Goal: Transaction & Acquisition: Download file/media

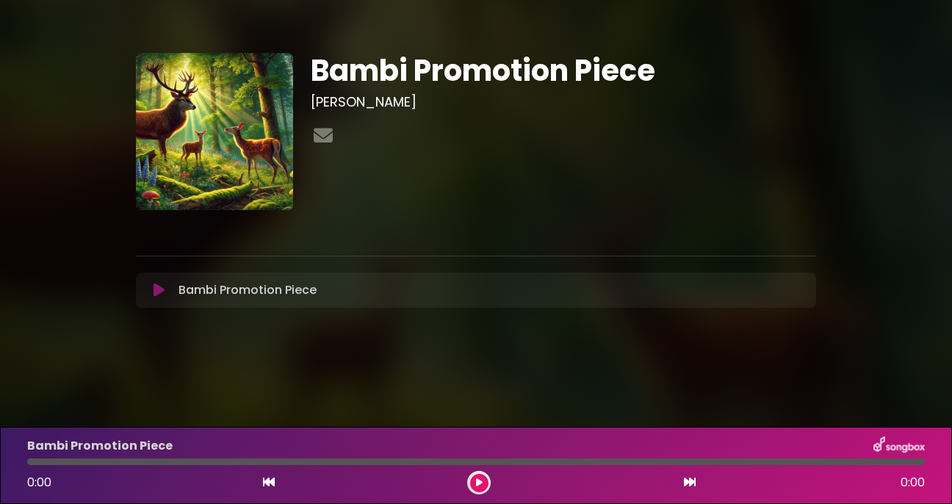
click at [473, 481] on button at bounding box center [479, 483] width 18 height 18
click at [160, 294] on icon at bounding box center [158, 290] width 11 height 15
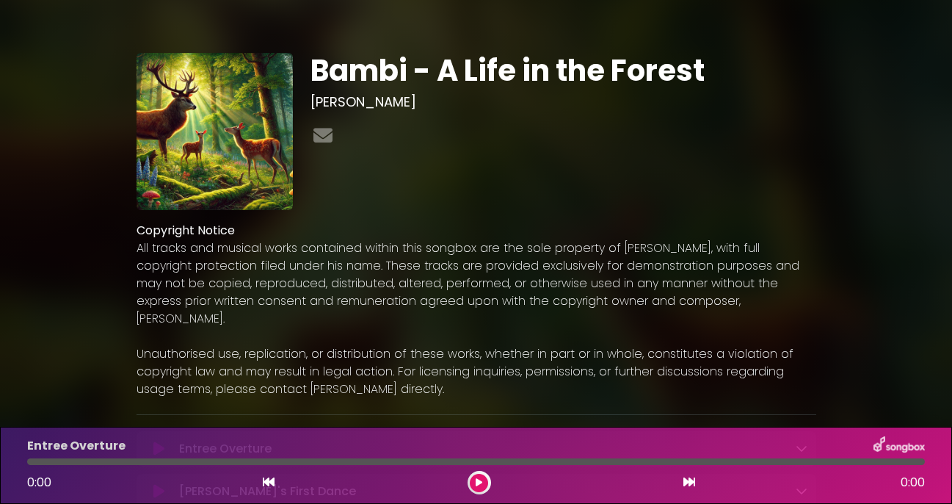
click at [190, 292] on p "All tracks and musical works contained within this songbox are the sole propert…" at bounding box center [477, 283] width 680 height 88
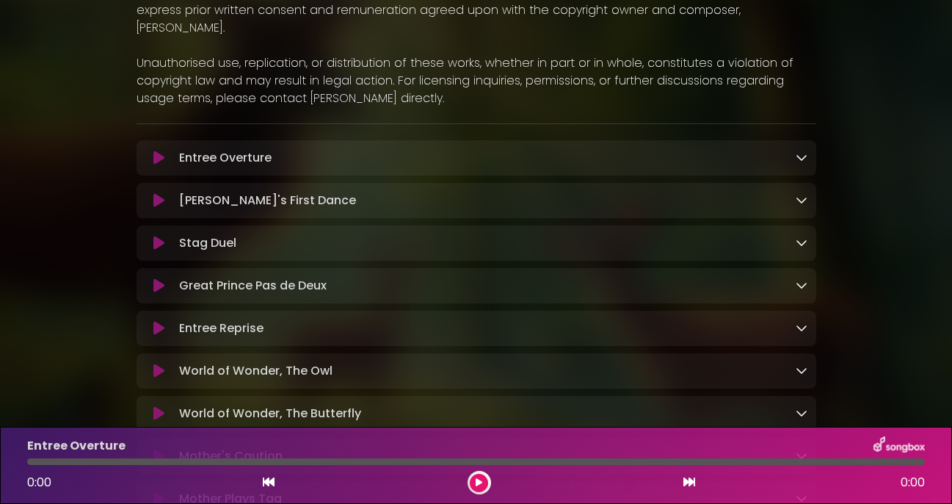
scroll to position [325, 0]
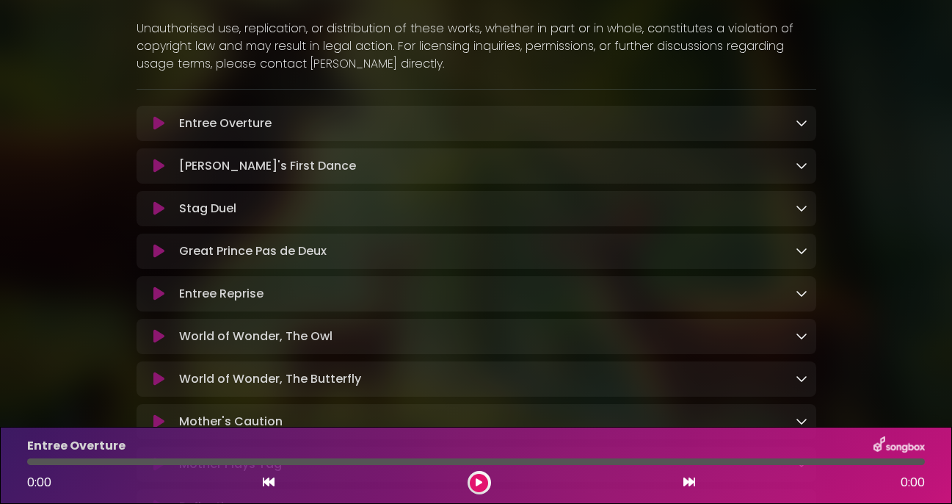
click at [800, 117] on icon at bounding box center [802, 123] width 12 height 12
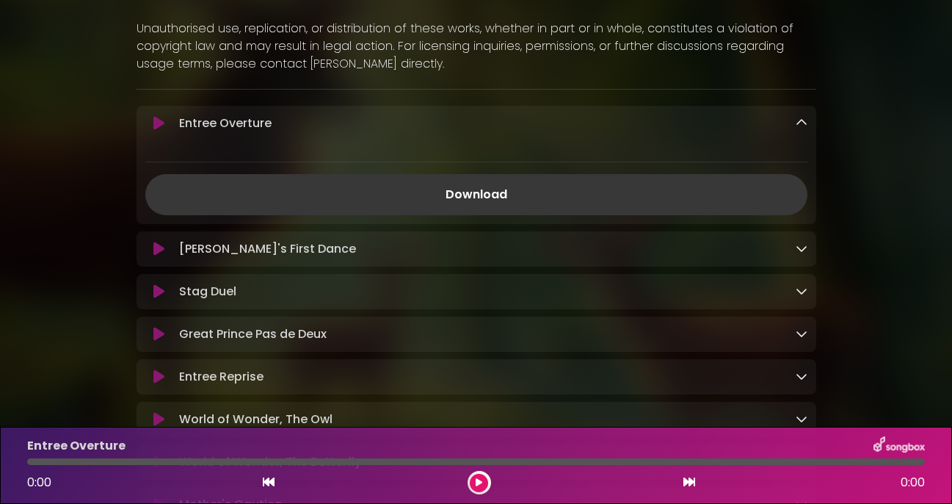
click at [522, 178] on link "Download" at bounding box center [476, 194] width 662 height 41
click at [798, 242] on icon at bounding box center [802, 248] width 12 height 12
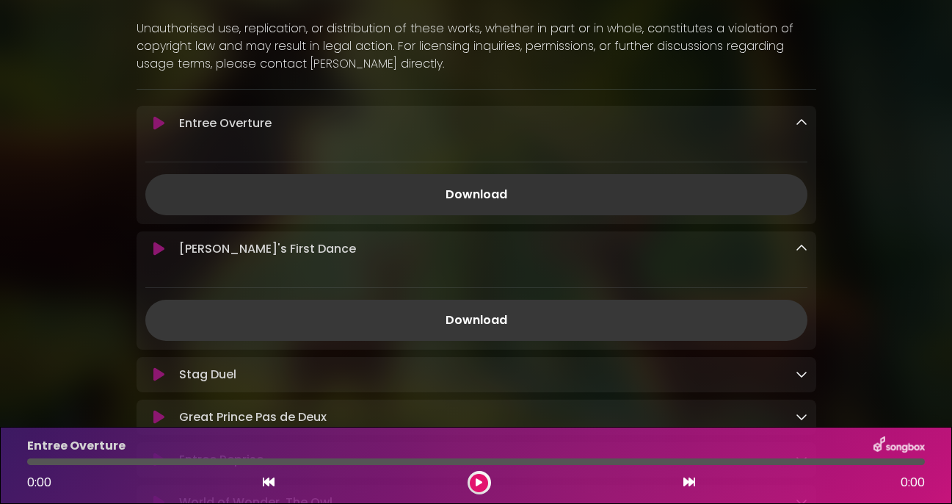
click at [637, 301] on link "Download" at bounding box center [476, 320] width 662 height 41
click at [751, 366] on div "Stag Duel Loading Track..." at bounding box center [490, 375] width 634 height 18
click at [803, 368] on icon at bounding box center [802, 374] width 12 height 12
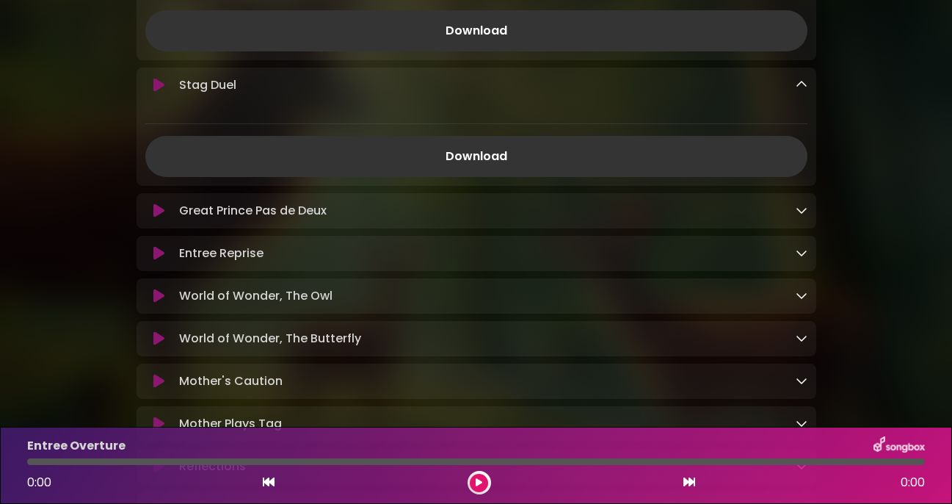
scroll to position [641, 0]
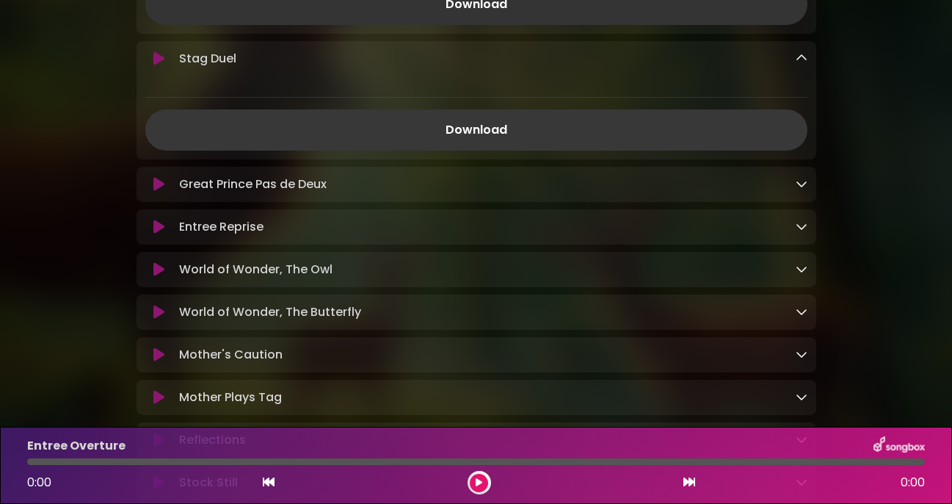
click at [687, 120] on link "Download" at bounding box center [476, 129] width 662 height 41
click at [784, 175] on div "Great Prince Pas de Deux Loading Track..." at bounding box center [490, 184] width 634 height 18
click at [801, 178] on icon at bounding box center [802, 184] width 12 height 12
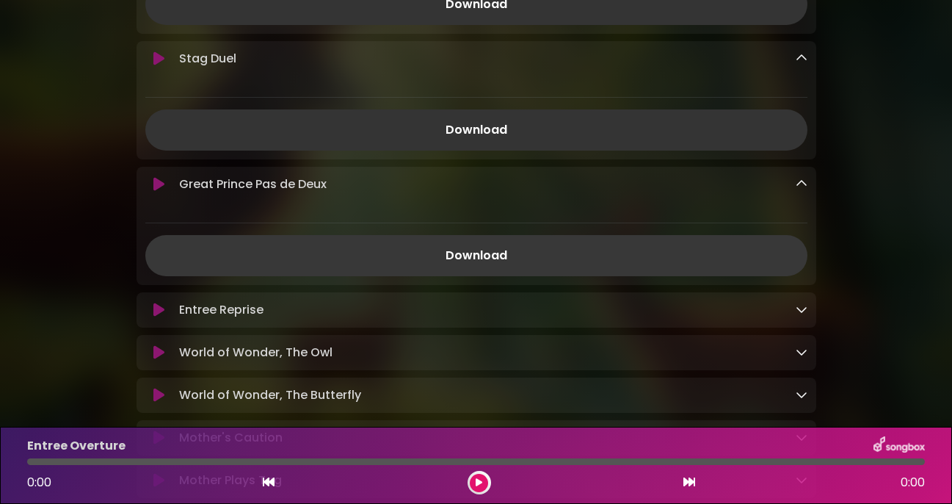
click at [618, 245] on link "Download" at bounding box center [476, 255] width 662 height 41
click at [799, 303] on icon at bounding box center [802, 309] width 12 height 12
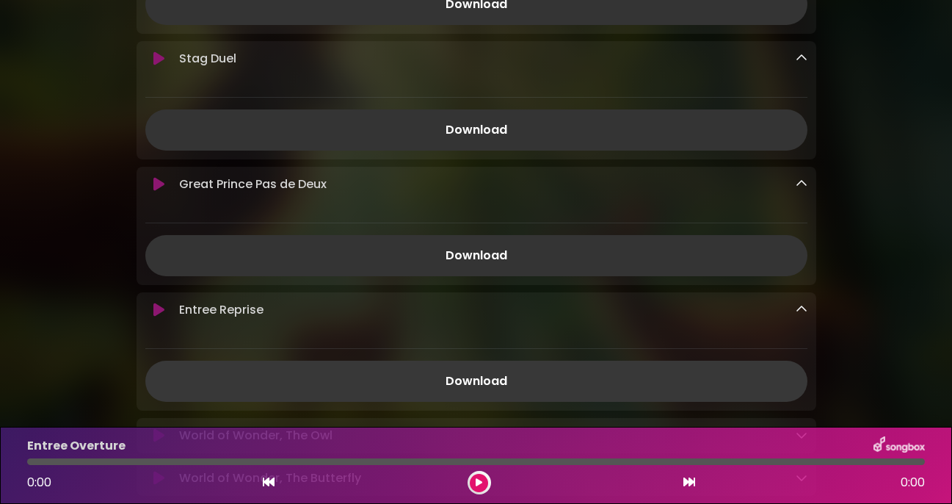
click at [780, 369] on link "Download" at bounding box center [476, 381] width 662 height 41
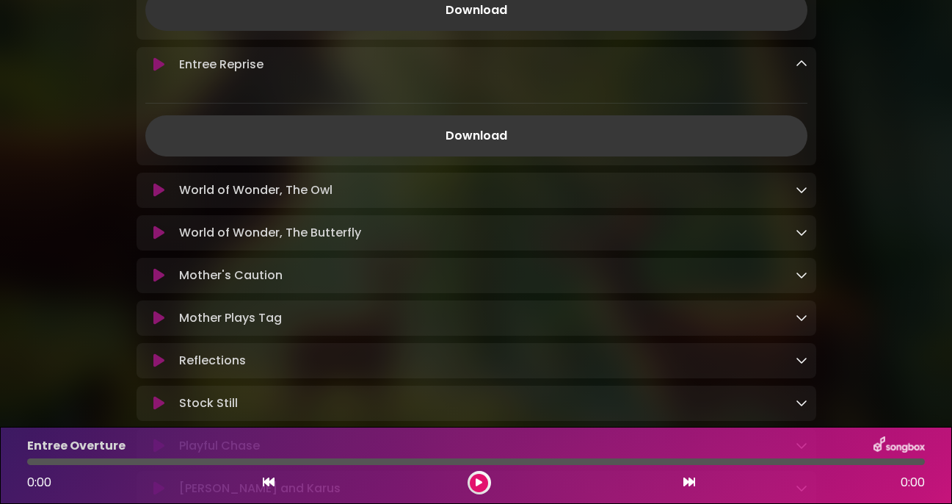
scroll to position [894, 0]
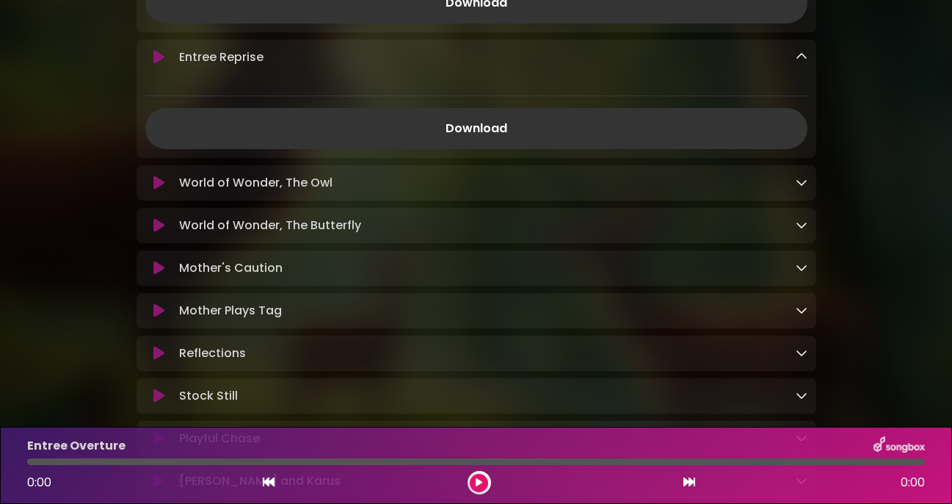
click at [797, 176] on icon at bounding box center [802, 182] width 12 height 12
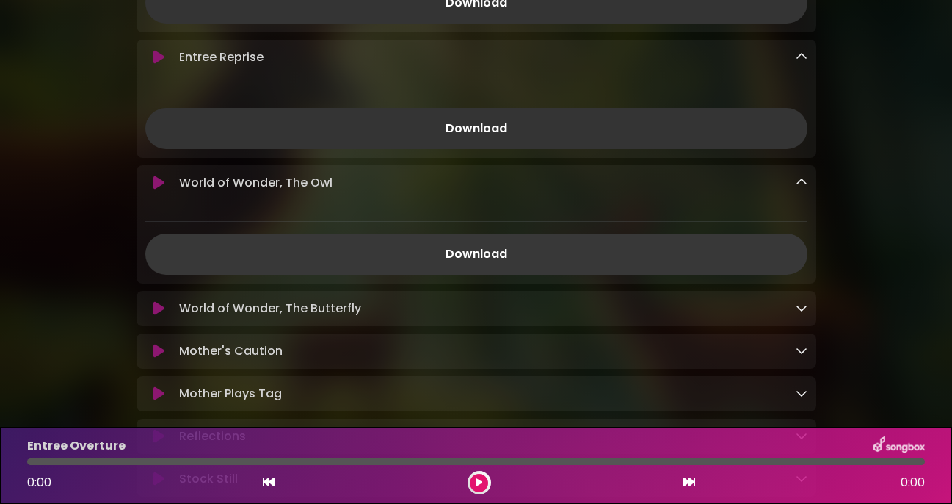
click at [756, 242] on link "Download" at bounding box center [476, 253] width 662 height 41
click at [783, 300] on div "World of Wonder, The Butterfly Loading Track..." at bounding box center [490, 309] width 634 height 18
click at [797, 302] on icon at bounding box center [802, 308] width 12 height 12
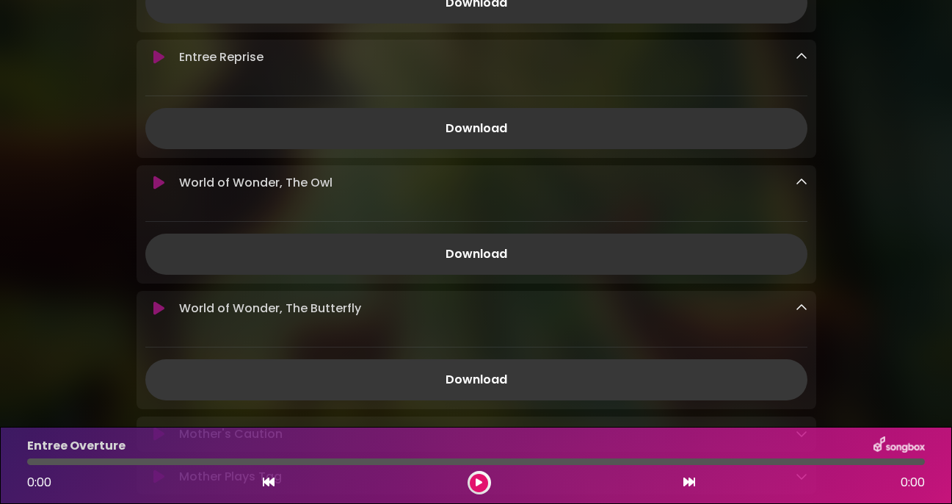
click at [742, 372] on link "Download" at bounding box center [476, 379] width 662 height 41
click at [710, 359] on link "Download" at bounding box center [476, 379] width 662 height 41
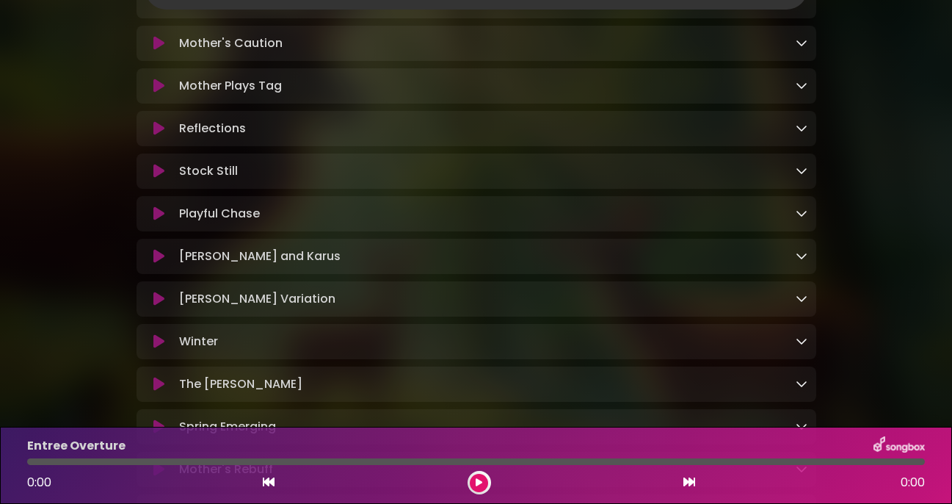
scroll to position [1286, 0]
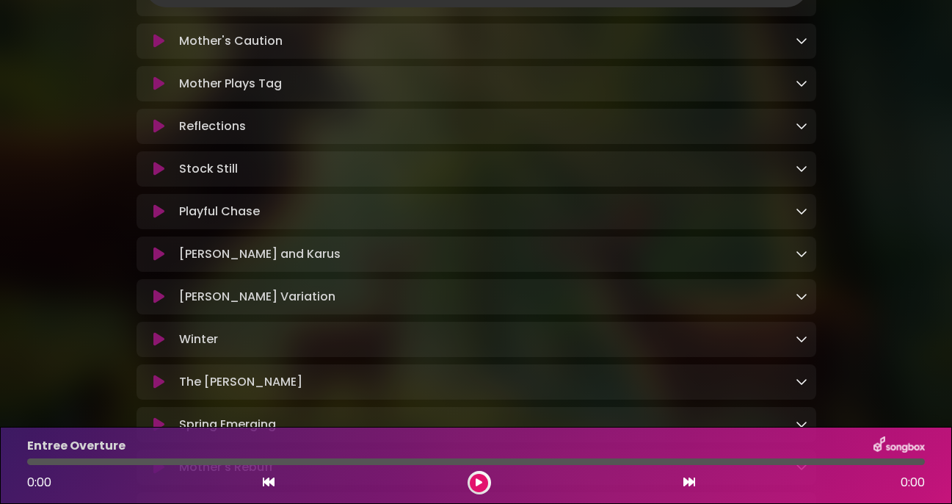
click at [800, 35] on icon at bounding box center [802, 41] width 12 height 12
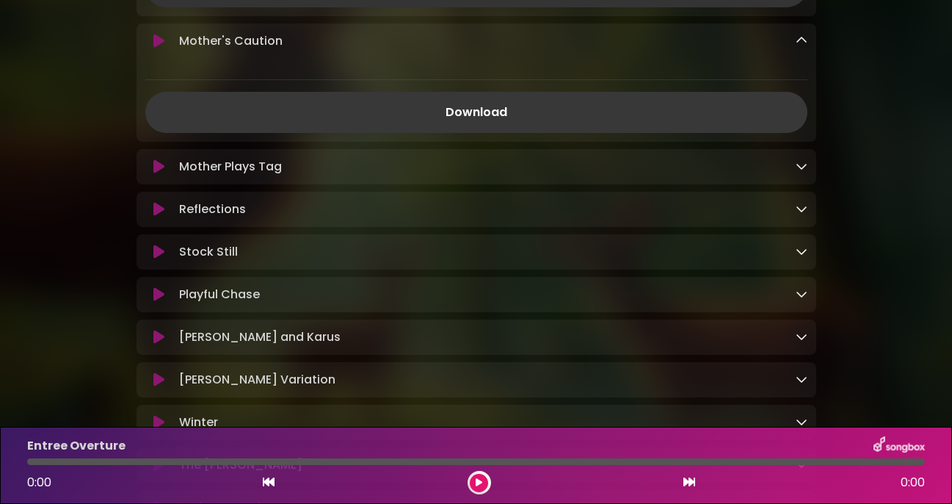
click at [753, 101] on link "Download" at bounding box center [476, 112] width 662 height 41
click at [802, 160] on icon at bounding box center [802, 166] width 12 height 12
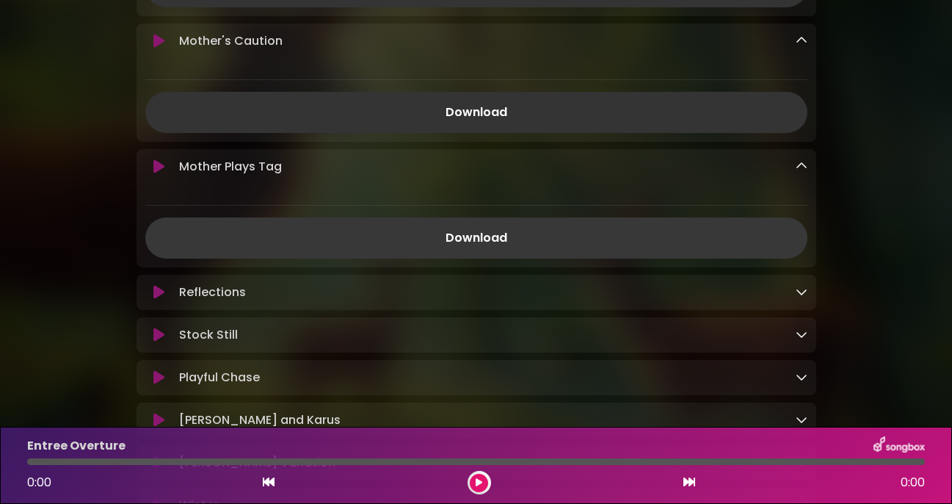
click at [738, 228] on link "Download" at bounding box center [476, 237] width 662 height 41
click at [802, 286] on icon at bounding box center [802, 292] width 12 height 12
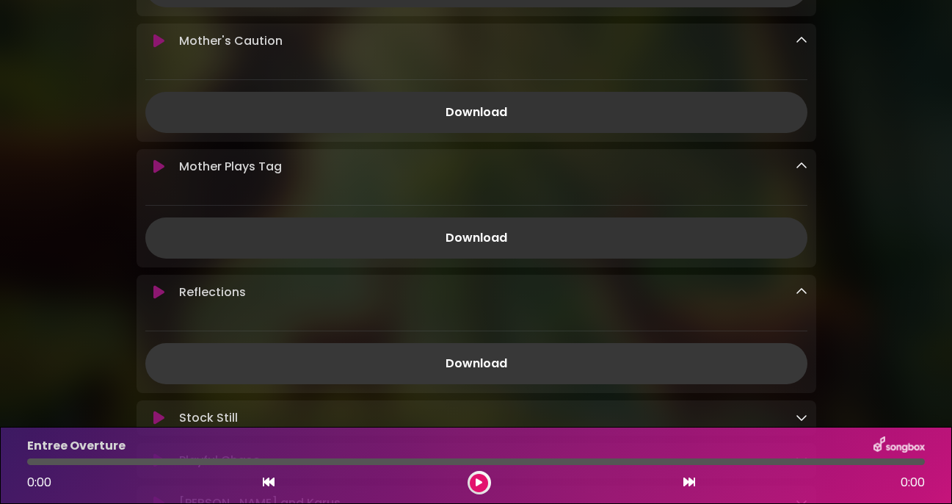
click at [720, 357] on link "Download" at bounding box center [476, 363] width 662 height 41
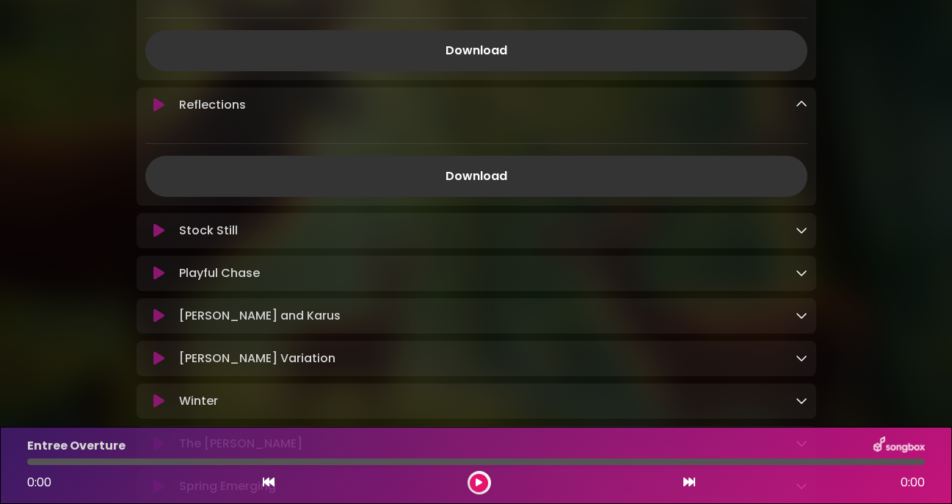
scroll to position [1480, 0]
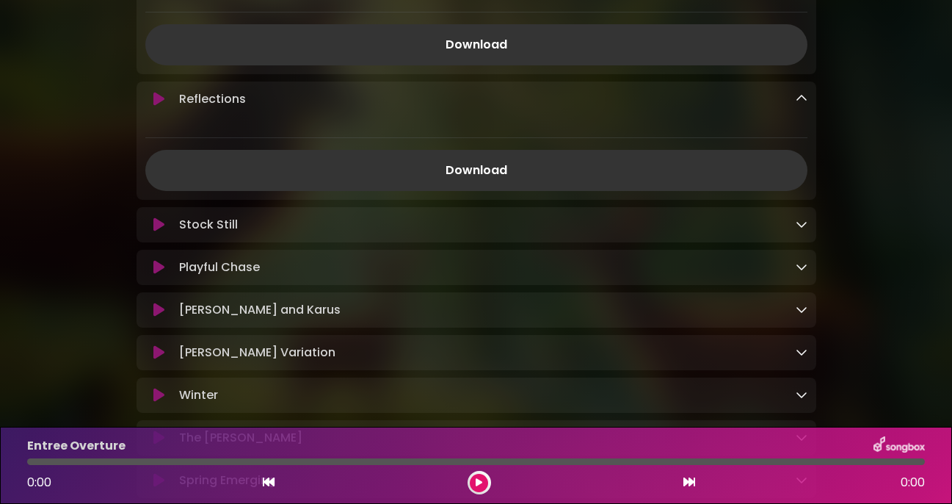
click at [796, 218] on icon at bounding box center [802, 224] width 12 height 12
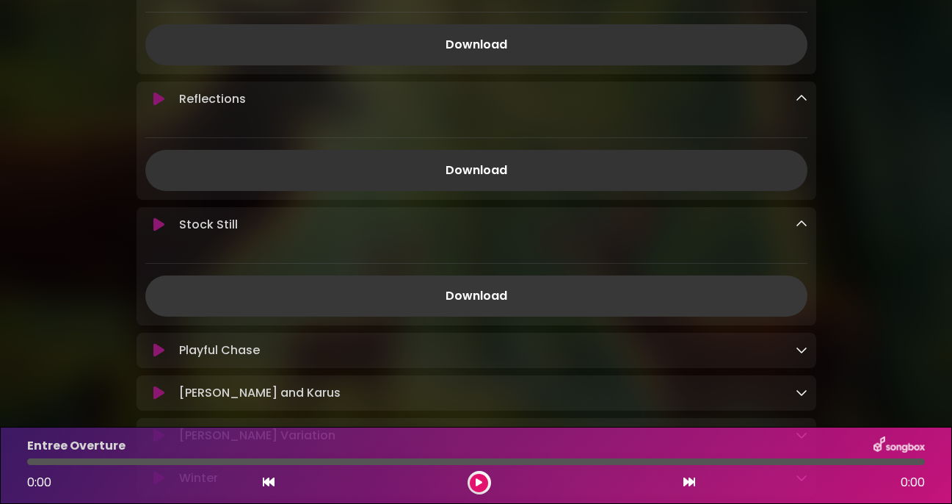
click at [731, 277] on link "Download" at bounding box center [476, 295] width 662 height 41
click at [800, 344] on icon at bounding box center [802, 350] width 12 height 12
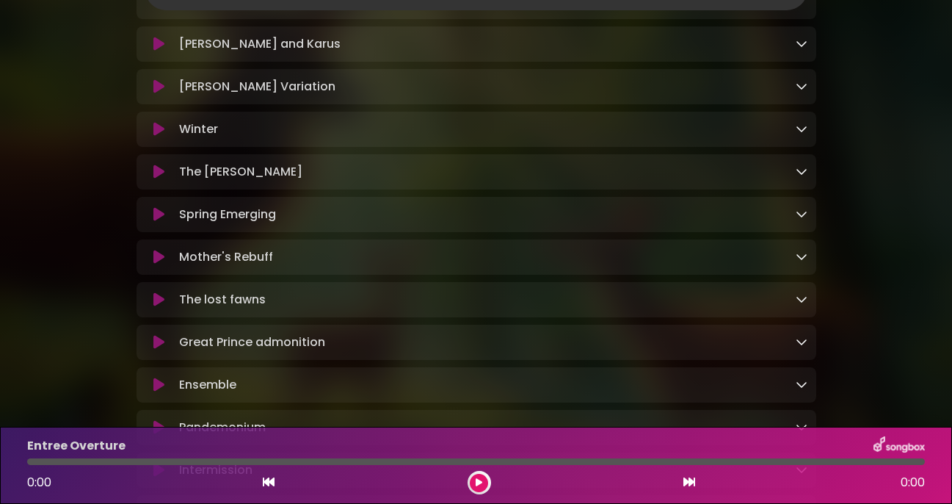
scroll to position [1914, 0]
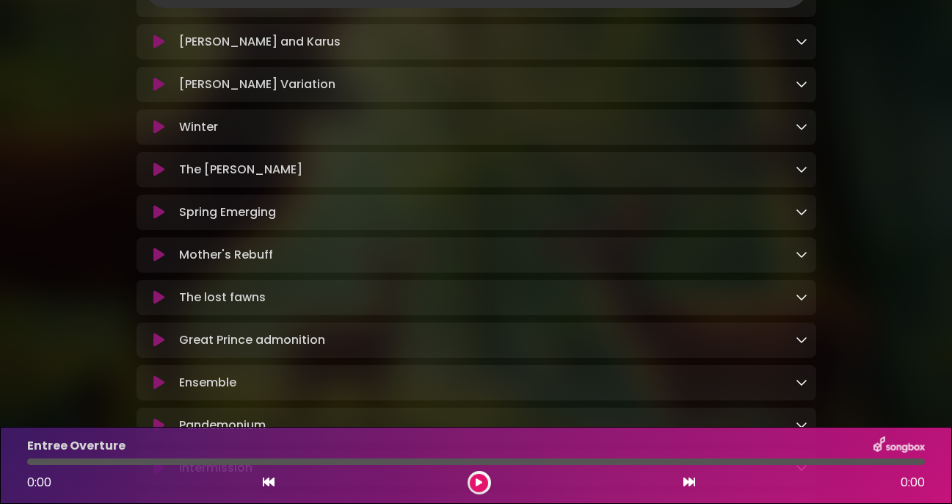
click at [797, 35] on icon at bounding box center [802, 41] width 12 height 12
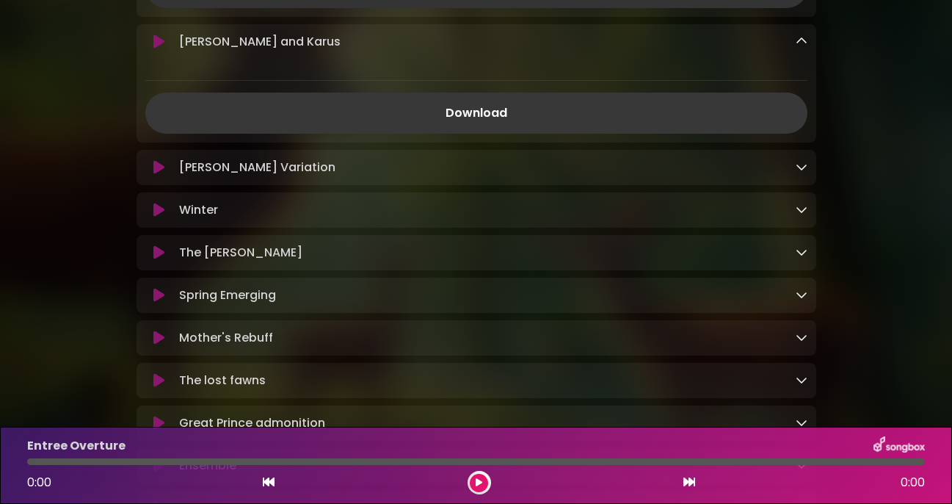
click at [721, 101] on link "Download" at bounding box center [476, 113] width 662 height 41
click at [798, 161] on icon at bounding box center [802, 167] width 12 height 12
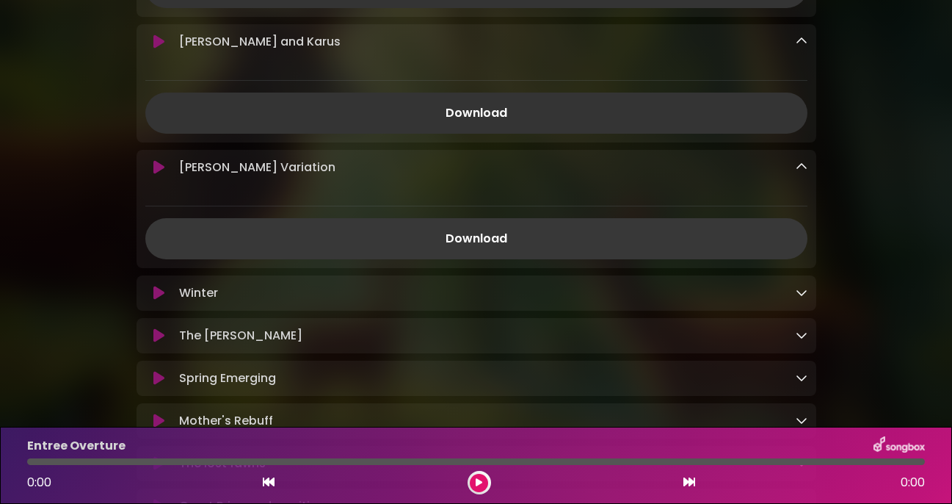
click at [762, 228] on link "Download" at bounding box center [476, 238] width 662 height 41
click at [799, 290] on icon at bounding box center [802, 292] width 12 height 12
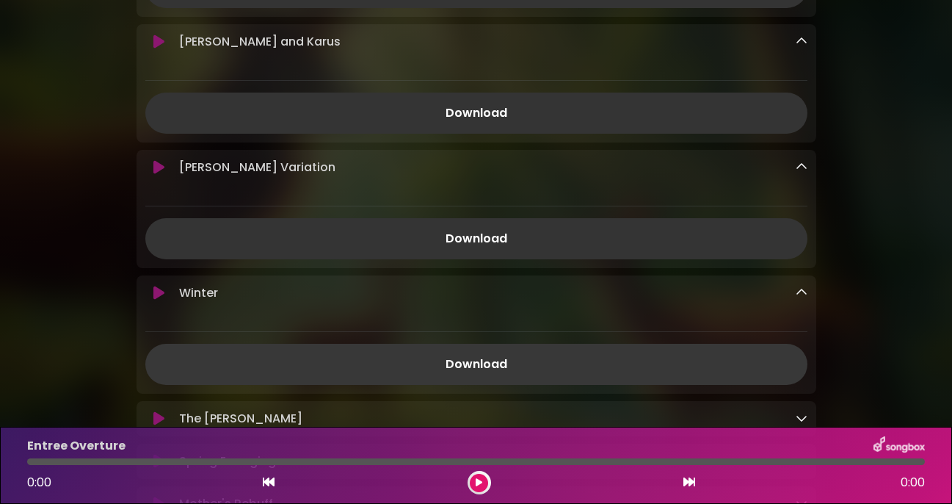
click at [759, 362] on link "Download" at bounding box center [476, 364] width 662 height 41
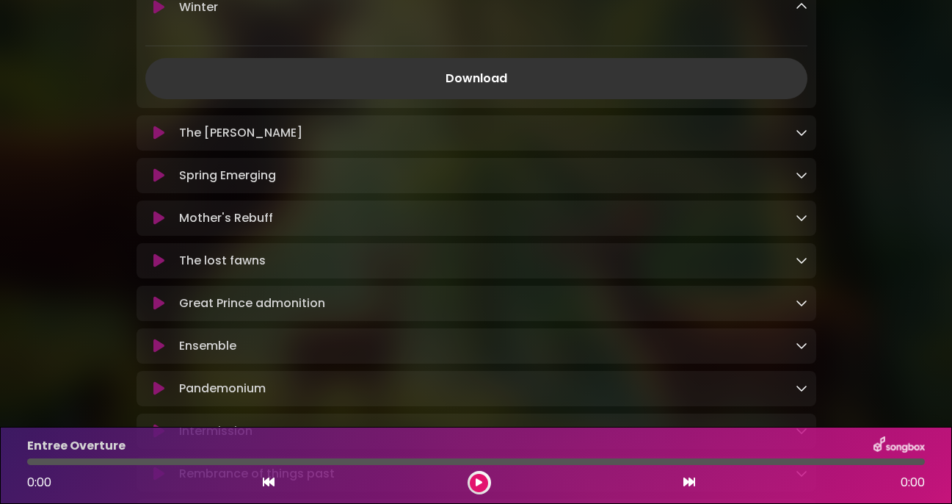
scroll to position [2209, 0]
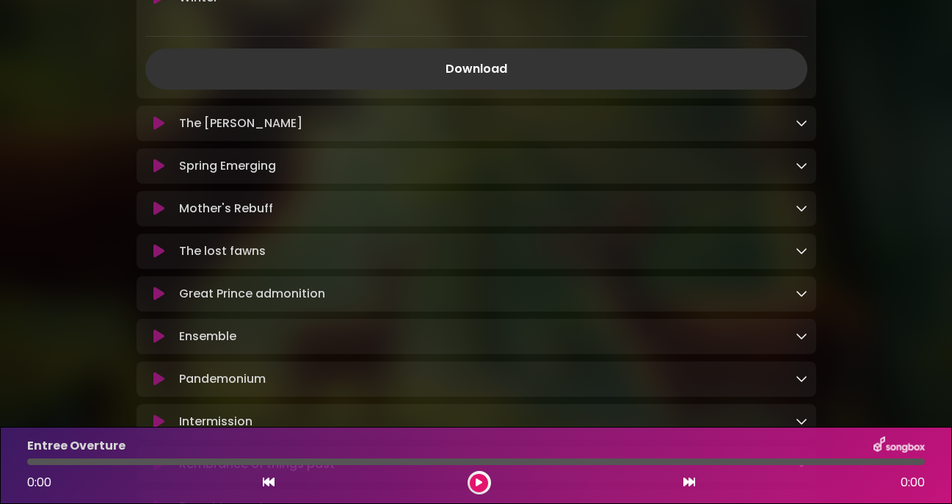
click at [772, 120] on div "The Hunt Loading Track..." at bounding box center [490, 124] width 634 height 18
click at [801, 119] on icon at bounding box center [802, 123] width 12 height 12
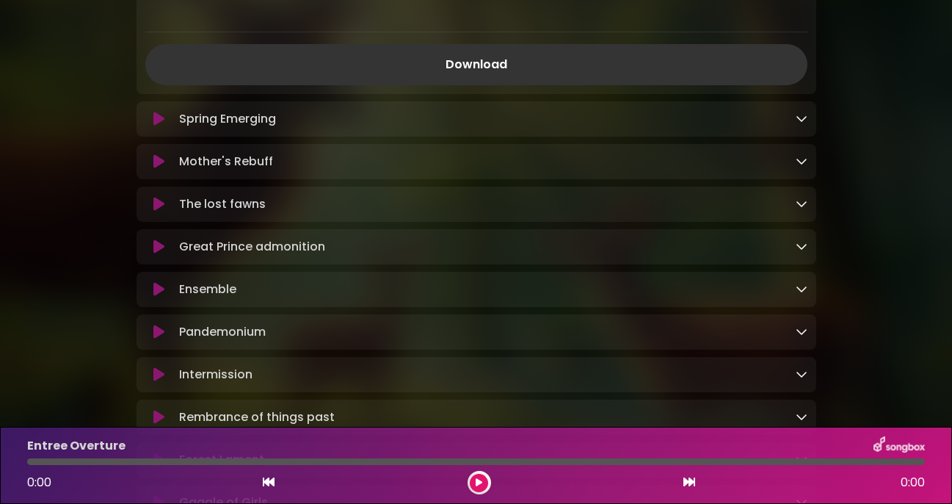
scroll to position [2370, 0]
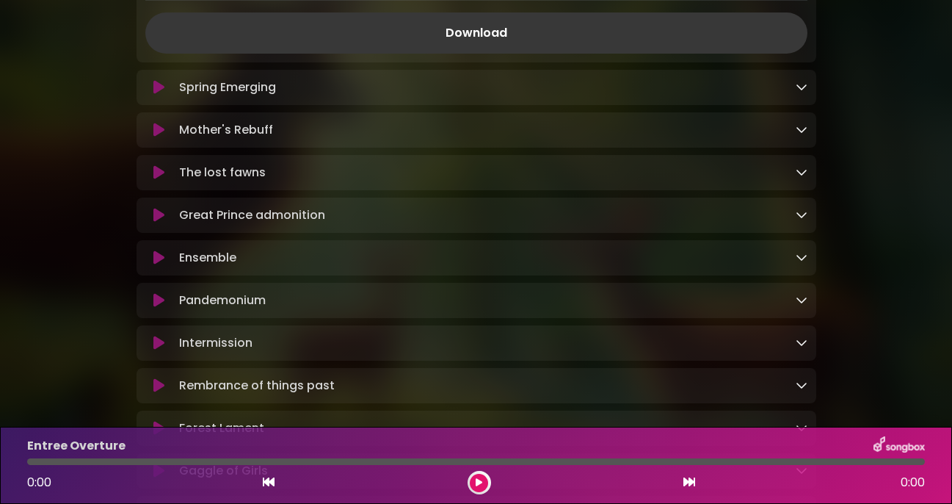
click at [756, 33] on link "Download" at bounding box center [476, 32] width 662 height 41
click at [798, 82] on icon at bounding box center [802, 87] width 12 height 12
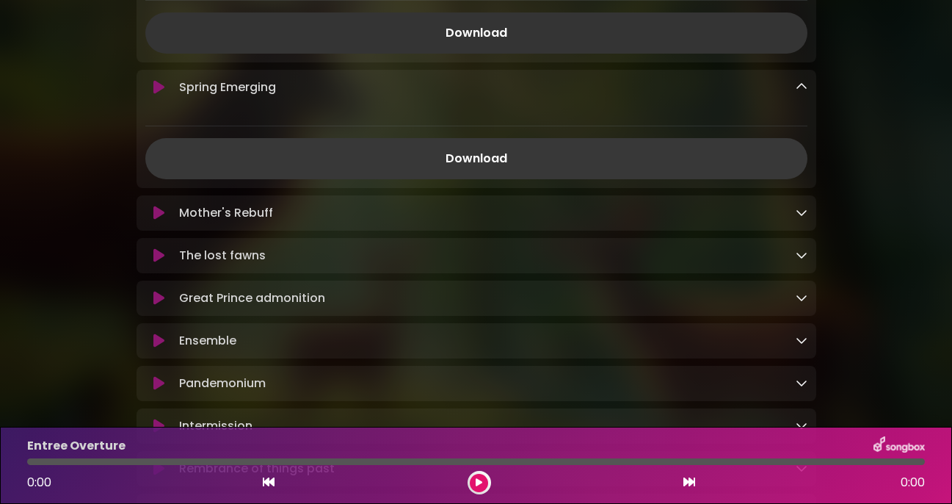
click at [747, 148] on link "Download" at bounding box center [476, 158] width 662 height 41
click at [800, 209] on icon at bounding box center [802, 212] width 12 height 12
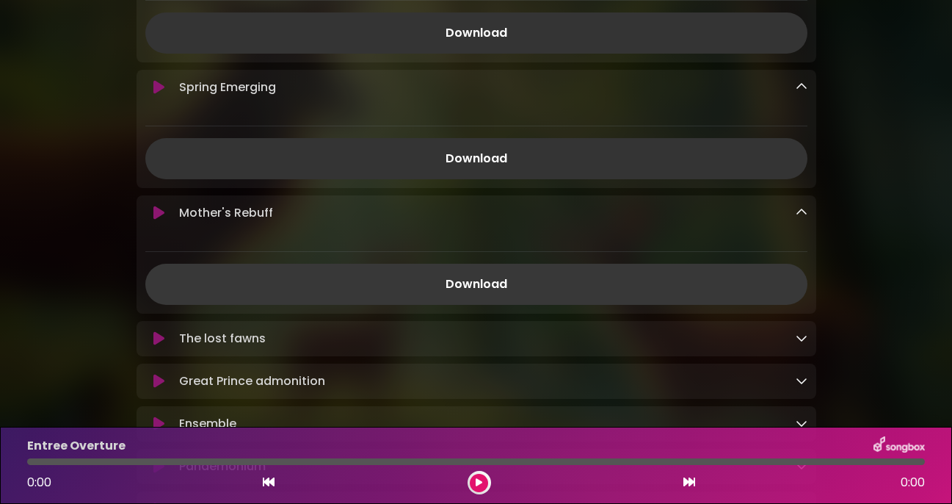
click at [756, 279] on link "Download" at bounding box center [476, 284] width 662 height 41
click at [796, 332] on icon at bounding box center [802, 338] width 12 height 12
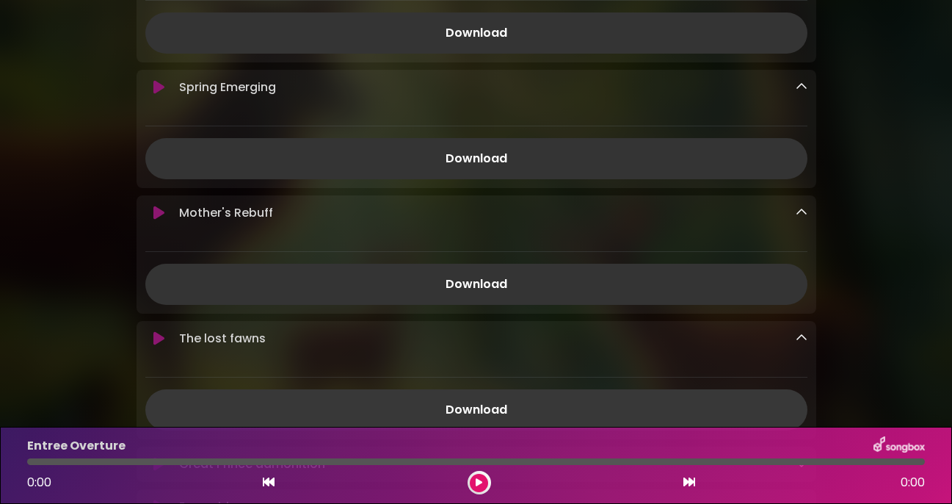
click at [745, 405] on link "Download" at bounding box center [476, 409] width 662 height 41
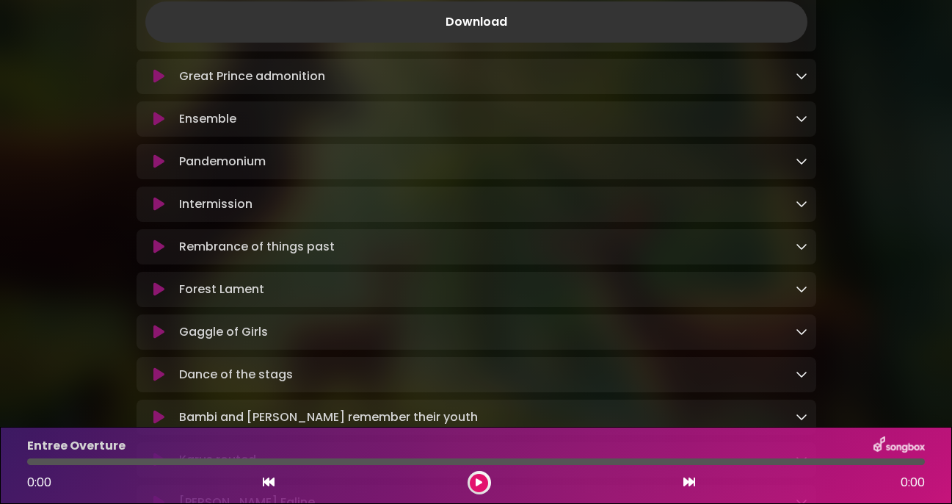
scroll to position [2776, 0]
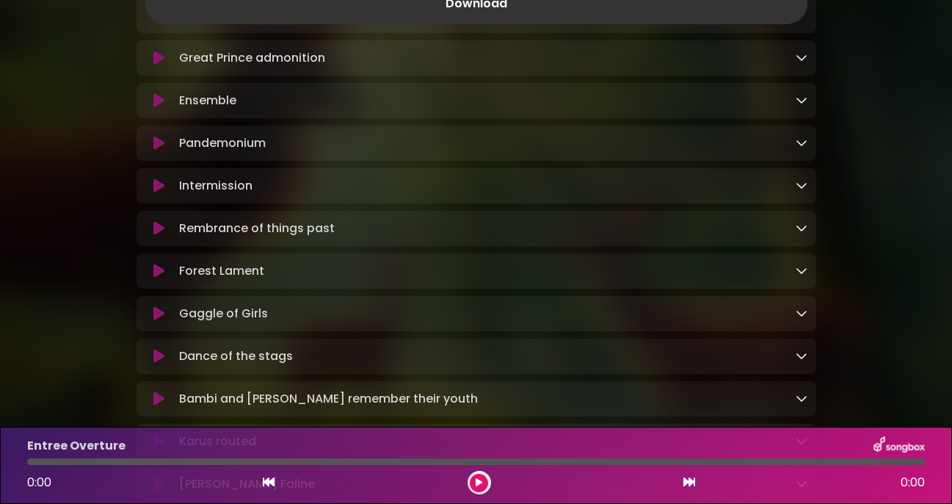
click at [791, 54] on div "Great Prince admonition Loading Track..." at bounding box center [490, 58] width 634 height 18
click at [796, 57] on icon at bounding box center [802, 57] width 12 height 12
